Goal: Find specific page/section: Find specific page/section

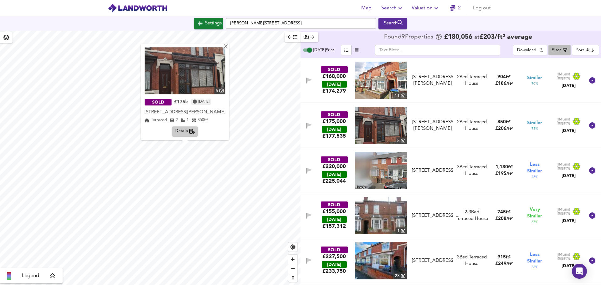
click at [561, 50] on div "Filter" at bounding box center [555, 50] width 9 height 7
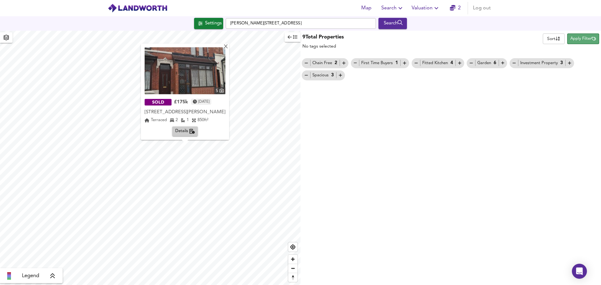
click at [580, 39] on span "Apply Filter" at bounding box center [583, 38] width 26 height 7
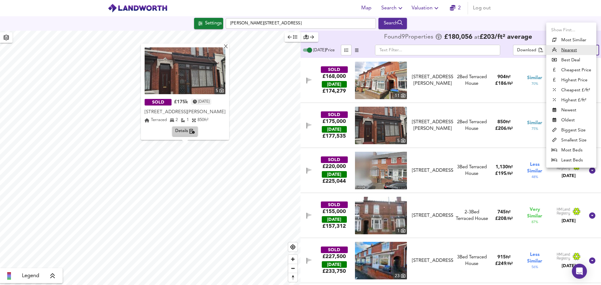
click at [584, 50] on body "Map Search Valuation 2 Log out Settings [PERSON_NAME][GEOGRAPHIC_DATA] Search X…" at bounding box center [300, 142] width 601 height 285
click at [507, 17] on div at bounding box center [300, 142] width 601 height 285
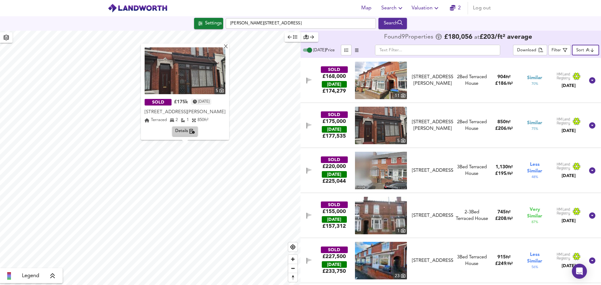
click at [584, 52] on body "Map Search Valuation 2 Log out Settings [PERSON_NAME][GEOGRAPHIC_DATA] Search X…" at bounding box center [300, 142] width 601 height 285
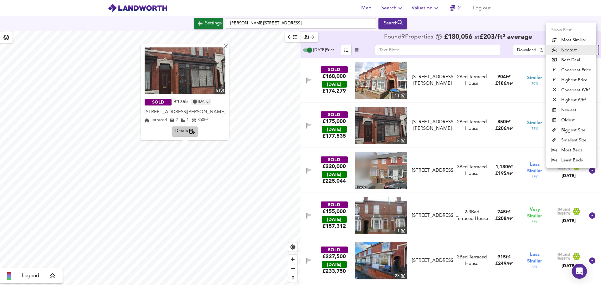
click at [568, 49] on u "Nearest" at bounding box center [569, 50] width 16 height 6
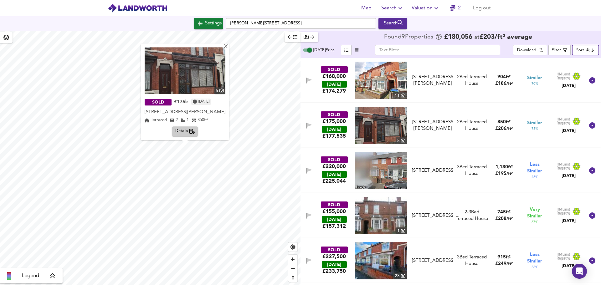
click at [553, 50] on div "Filter" at bounding box center [555, 50] width 9 height 7
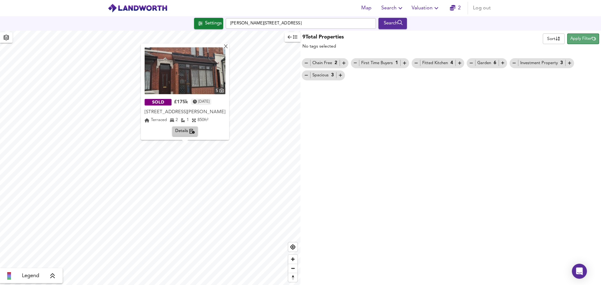
click at [583, 38] on span "Apply Filter" at bounding box center [583, 38] width 26 height 7
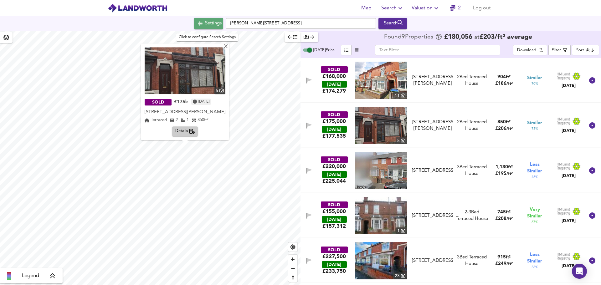
click at [214, 28] on button "Settings" at bounding box center [208, 23] width 29 height 11
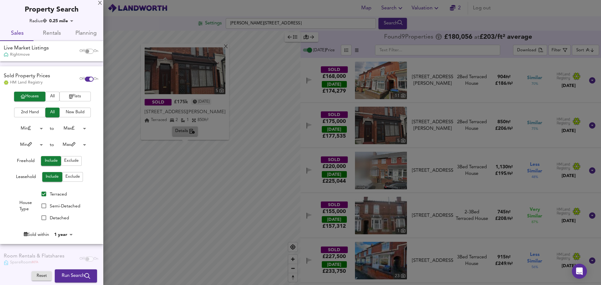
click at [100, 4] on div "X" at bounding box center [100, 3] width 4 height 4
